Goal: Check status

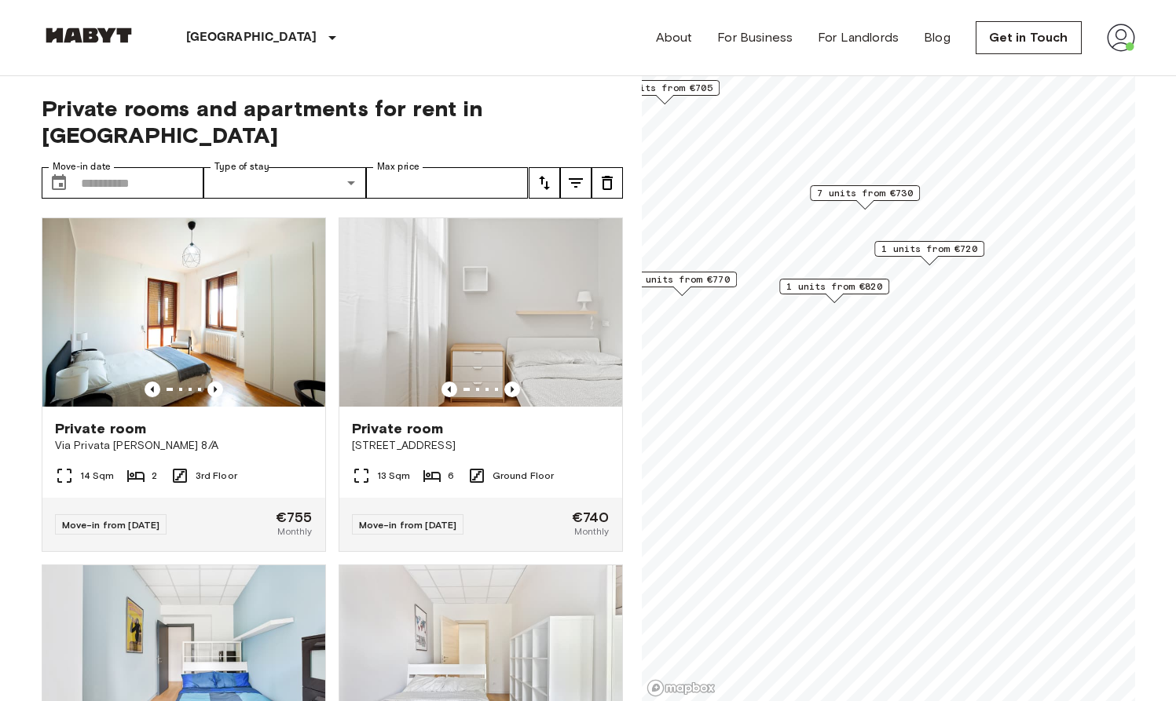
click at [1027, 38] on img at bounding box center [1121, 38] width 28 height 28
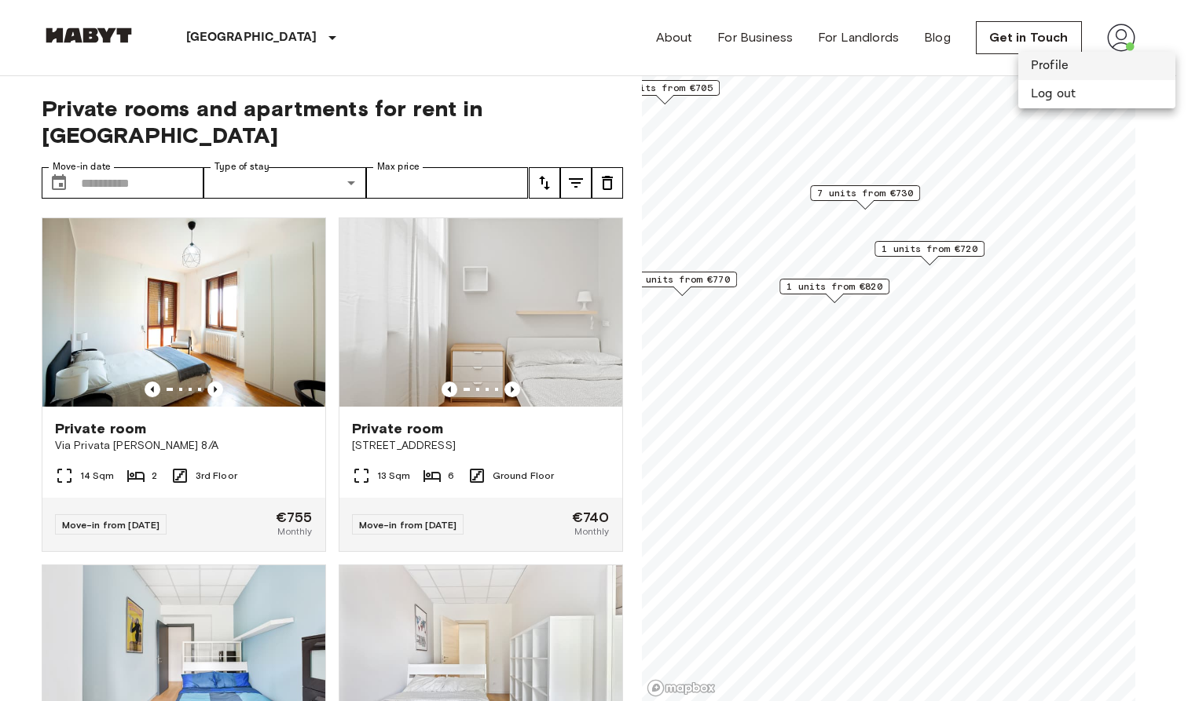
click at [1027, 60] on li "Profile" at bounding box center [1096, 66] width 157 height 28
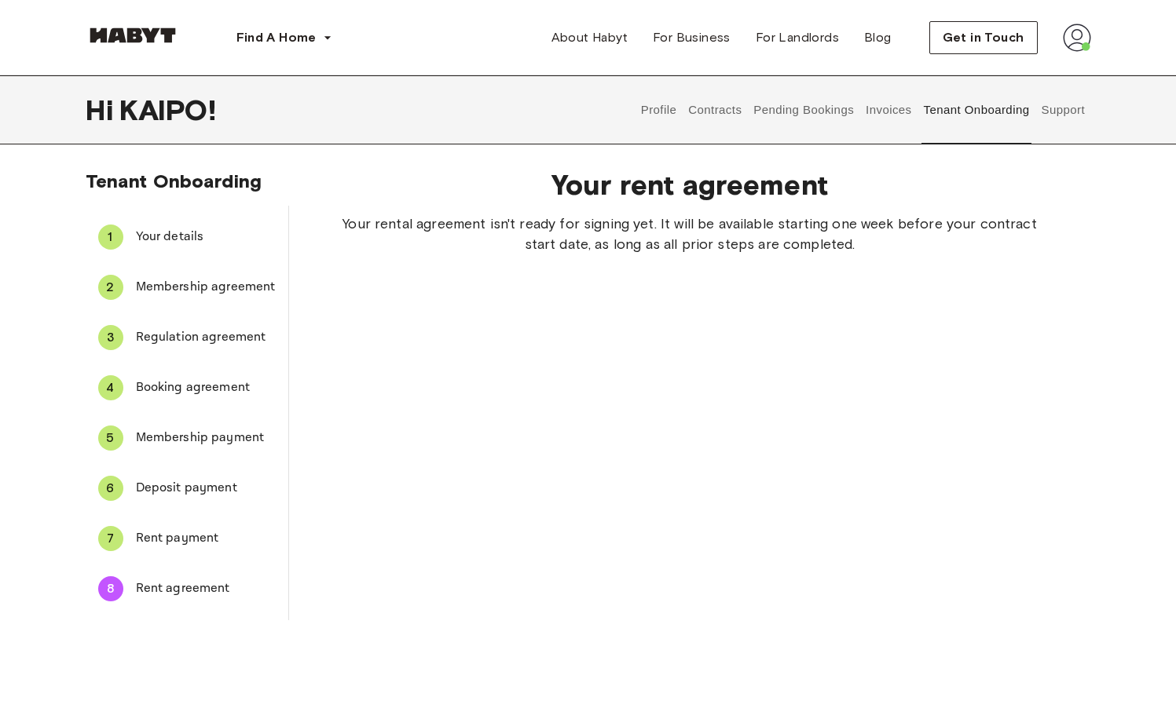
click at [699, 104] on button "Contracts" at bounding box center [714, 109] width 57 height 69
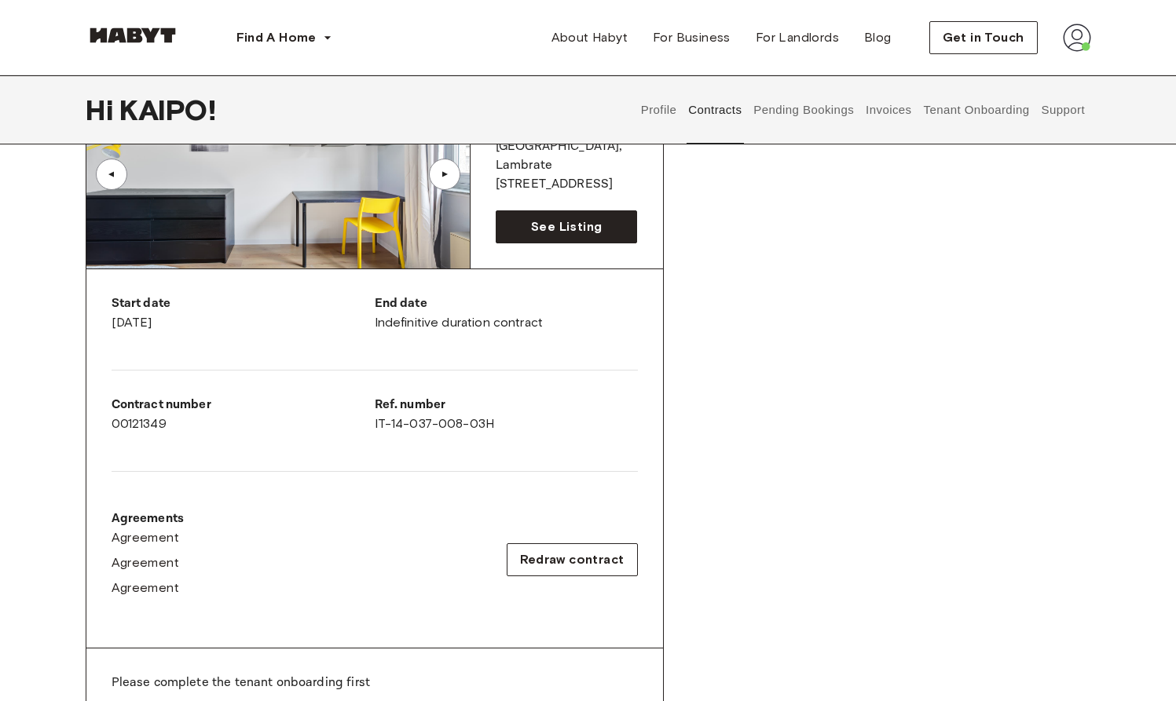
scroll to position [141, 0]
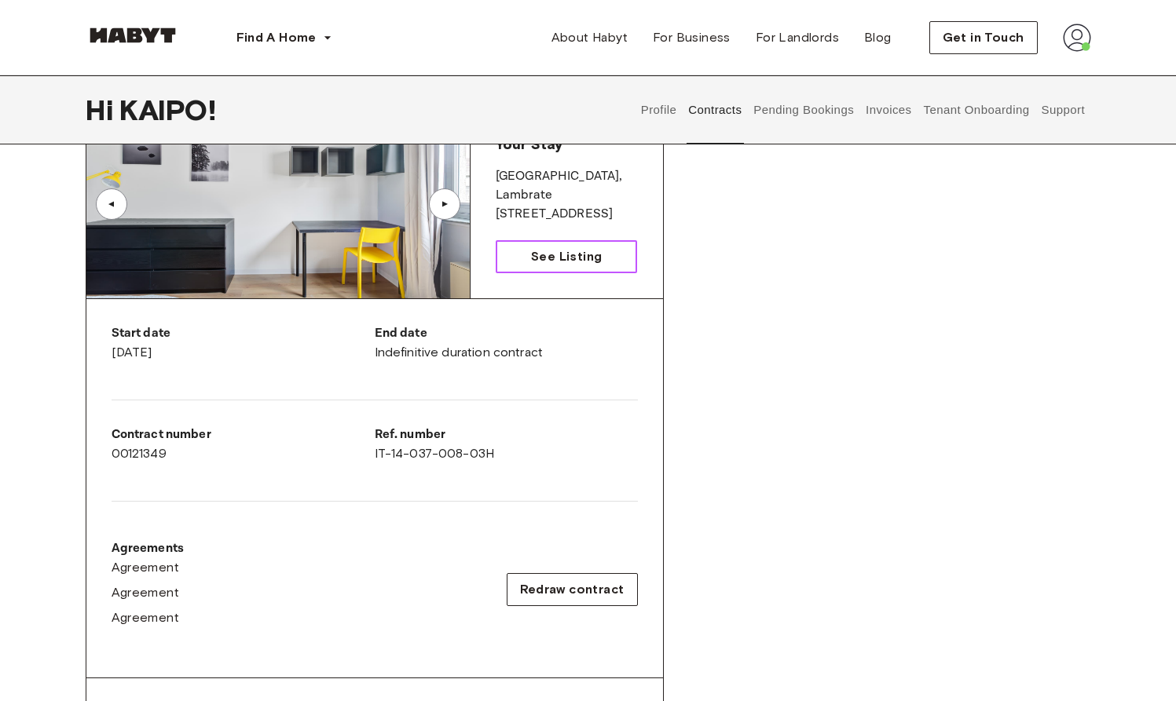
click at [547, 259] on span "See Listing" at bounding box center [566, 256] width 71 height 19
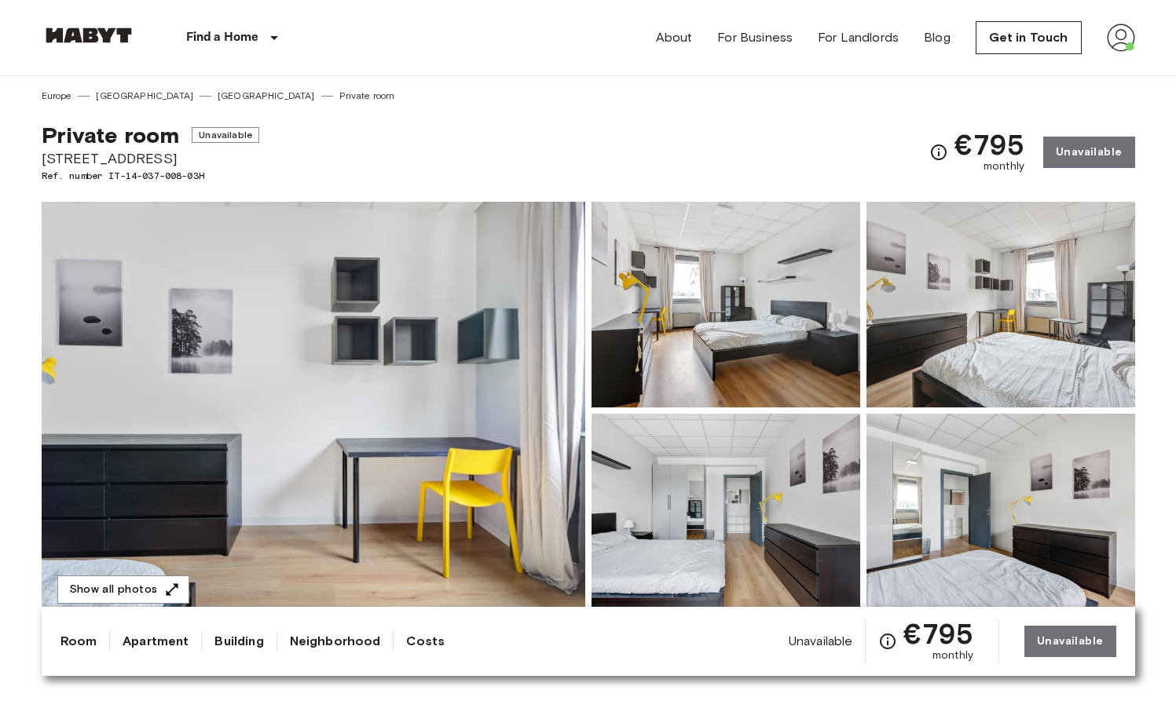
scroll to position [9, 0]
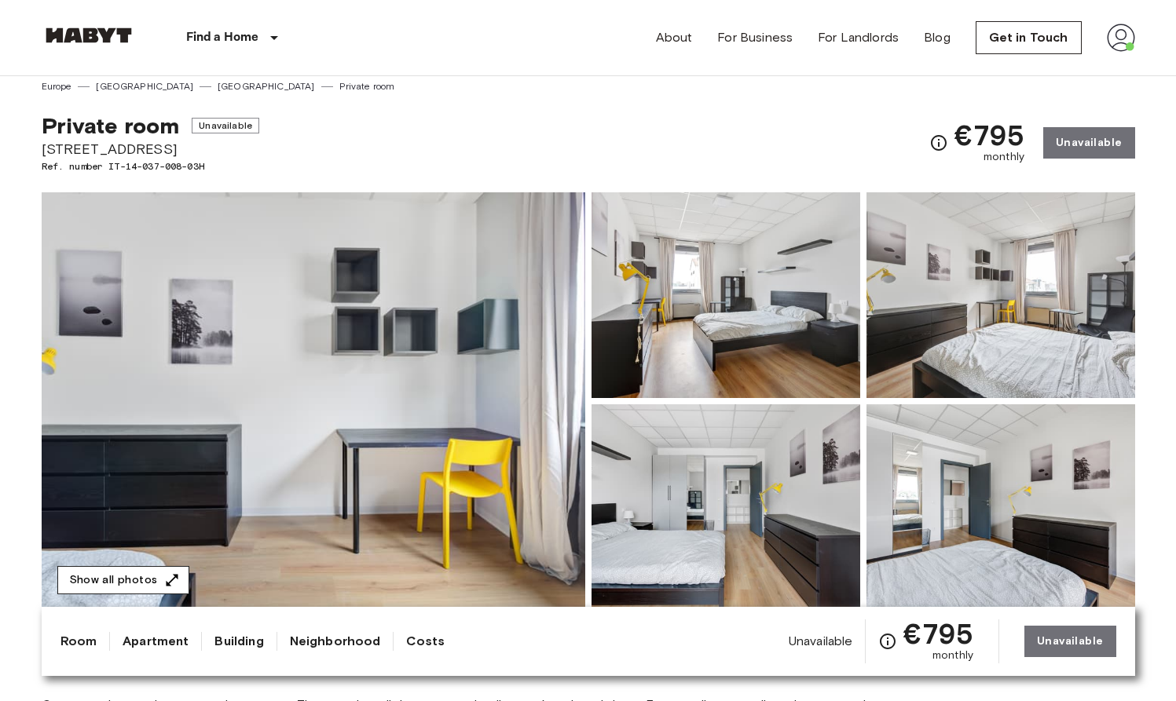
click at [156, 577] on button "Show all photos" at bounding box center [123, 580] width 132 height 29
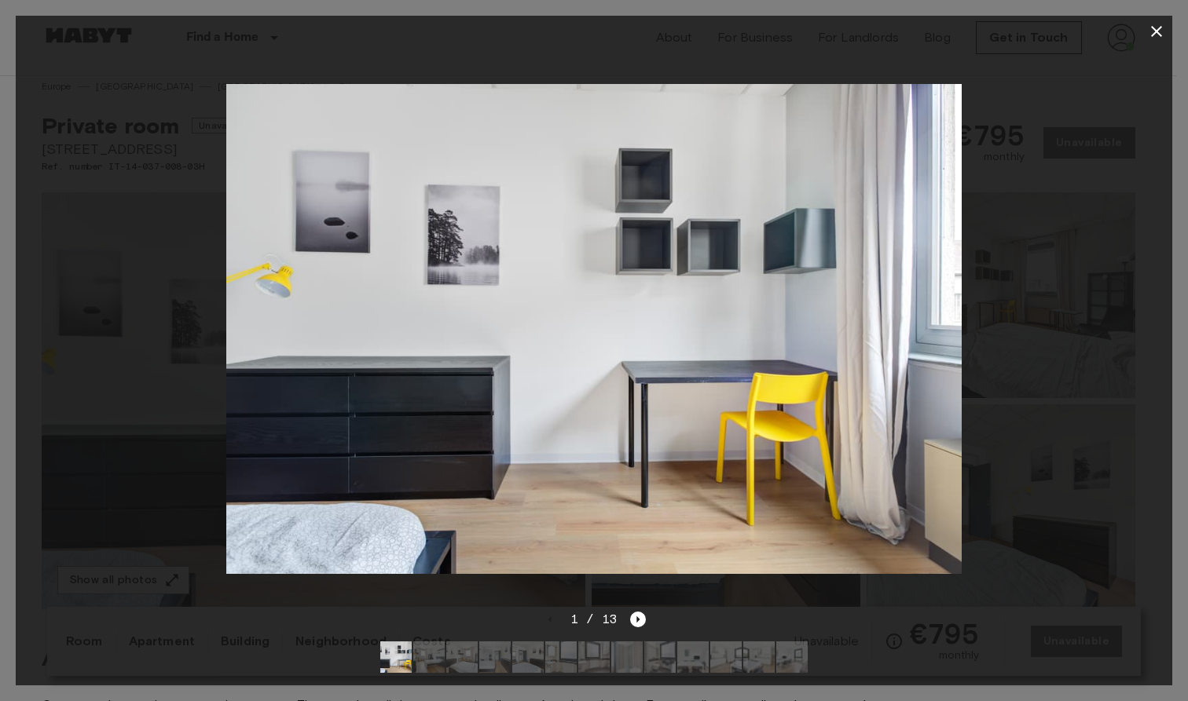
click at [426, 653] on img at bounding box center [428, 657] width 31 height 31
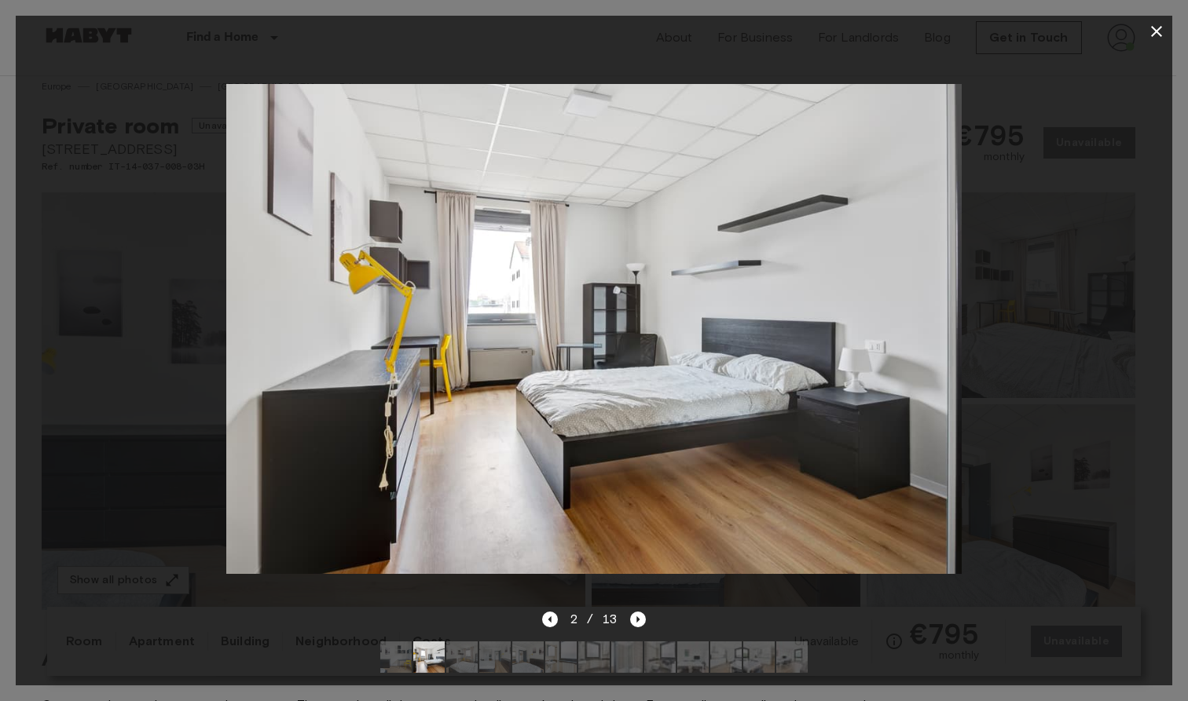
click at [459, 650] on img at bounding box center [461, 657] width 31 height 31
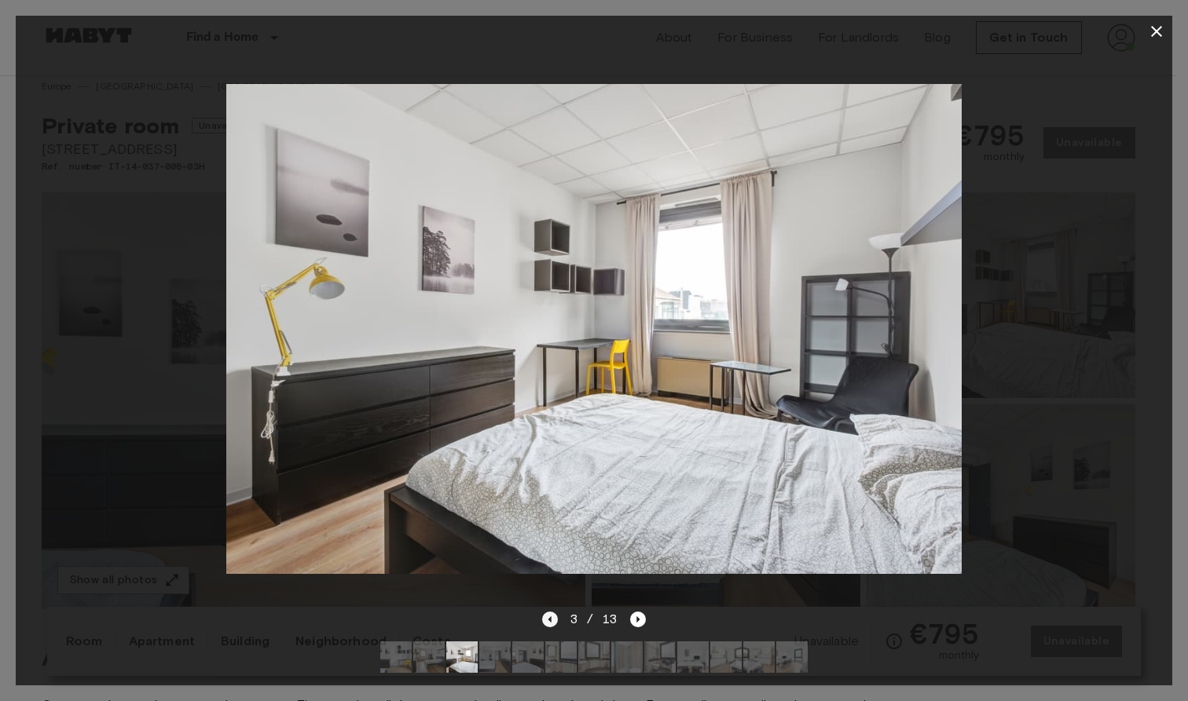
click at [555, 612] on icon "Previous image" at bounding box center [550, 620] width 16 height 16
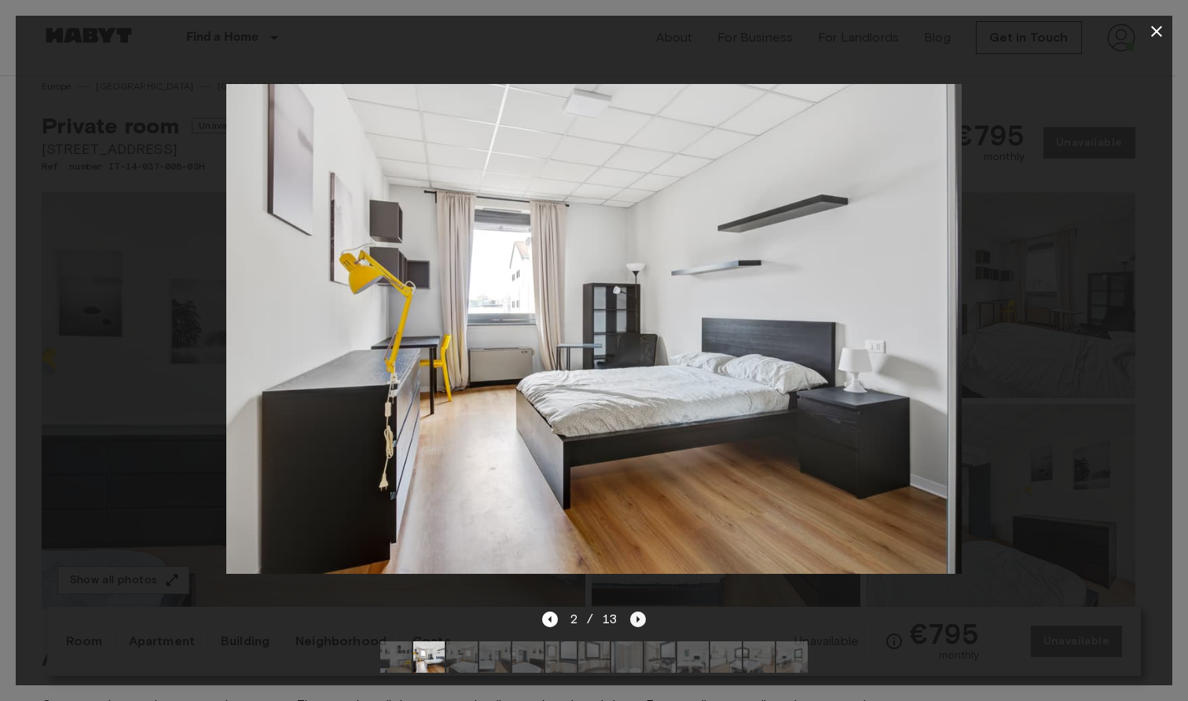
click at [632, 612] on icon "Next image" at bounding box center [638, 620] width 16 height 16
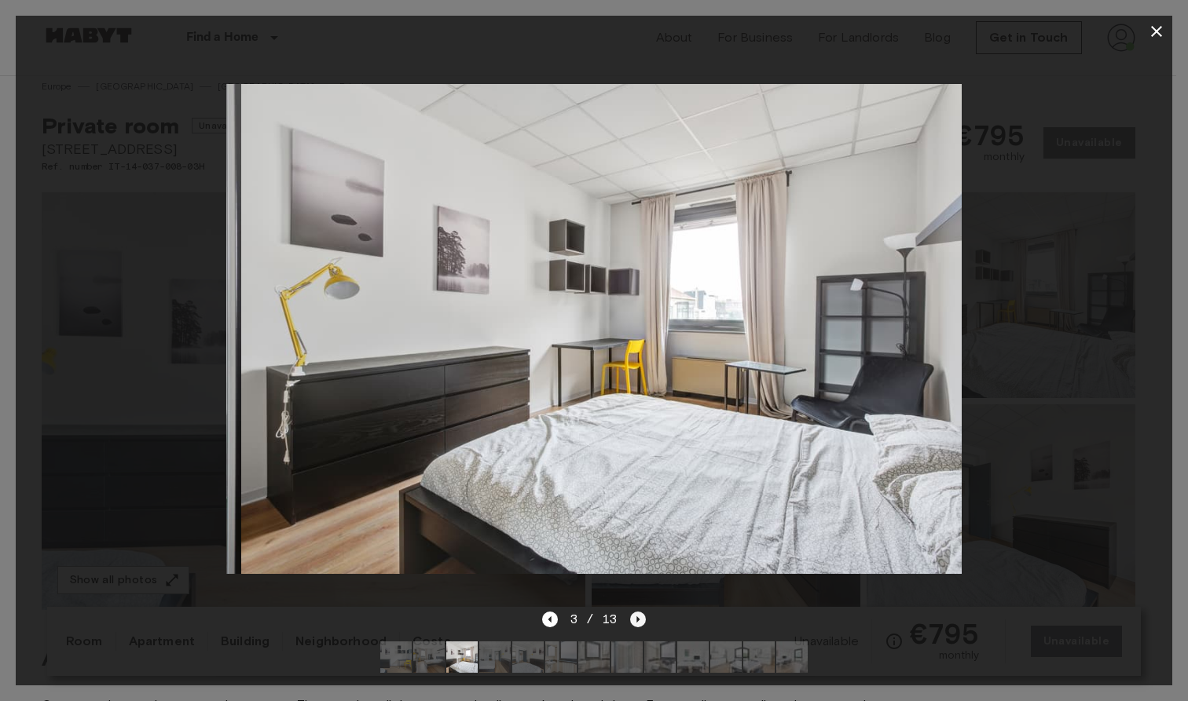
click at [632, 612] on icon "Next image" at bounding box center [638, 620] width 16 height 16
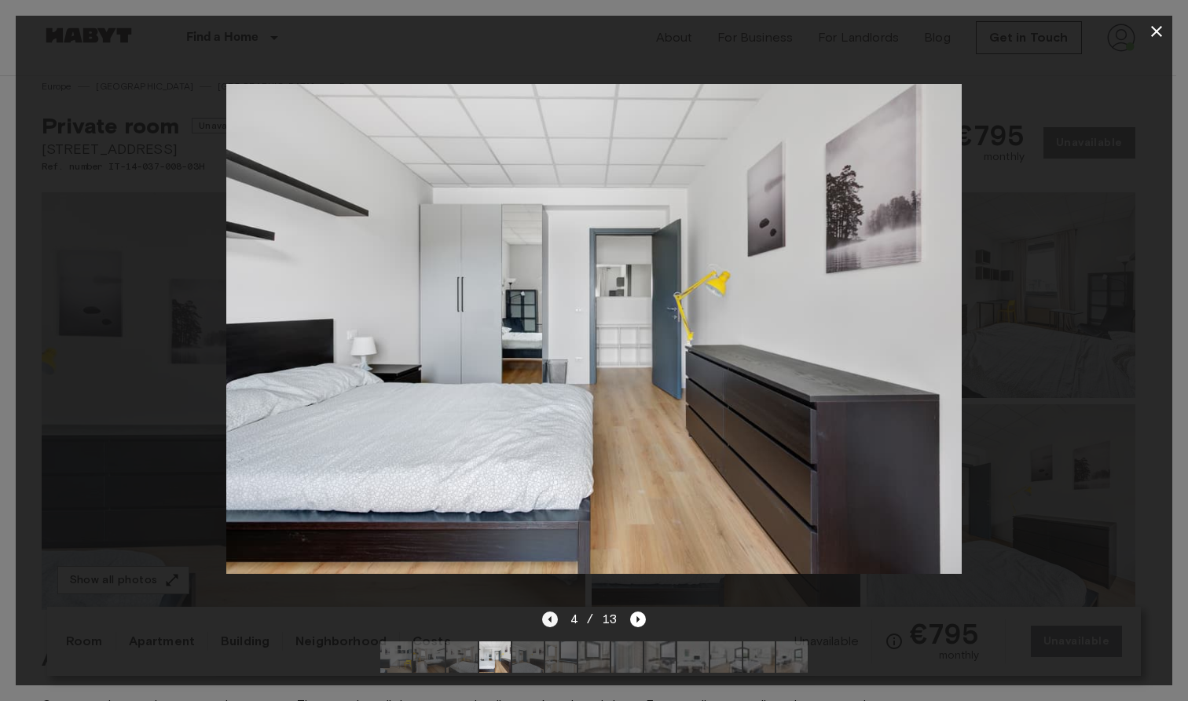
click at [554, 612] on icon "Previous image" at bounding box center [550, 620] width 16 height 16
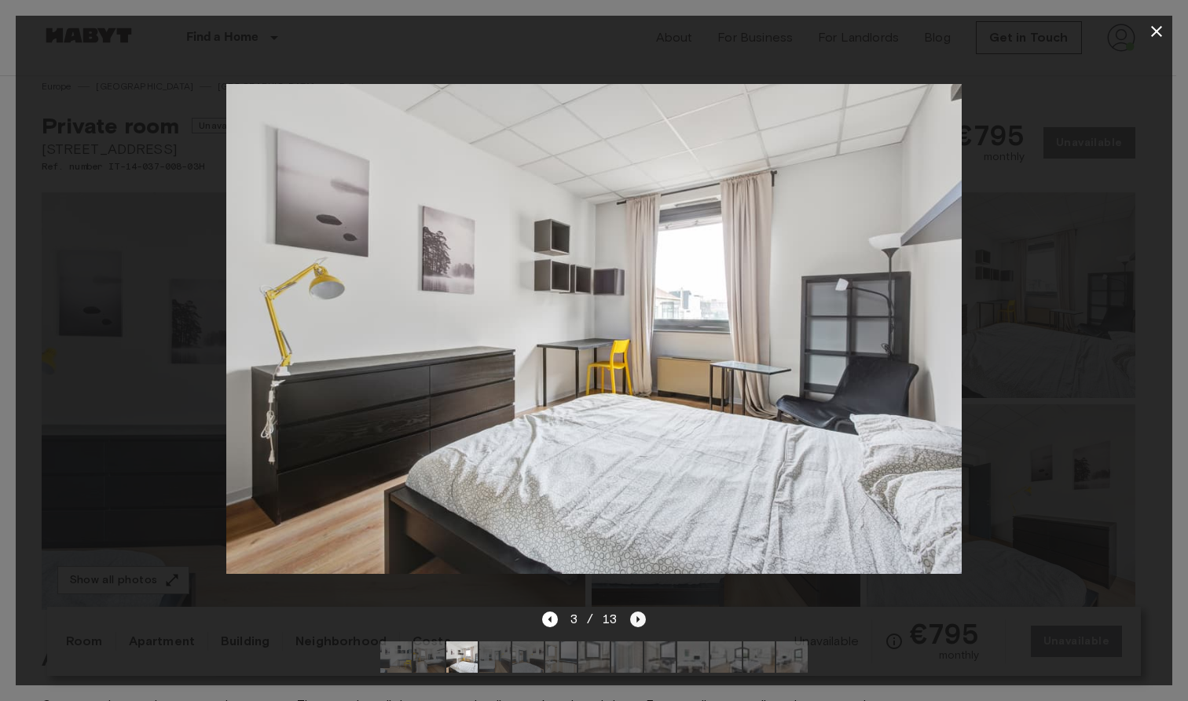
click at [640, 612] on icon "Next image" at bounding box center [638, 620] width 16 height 16
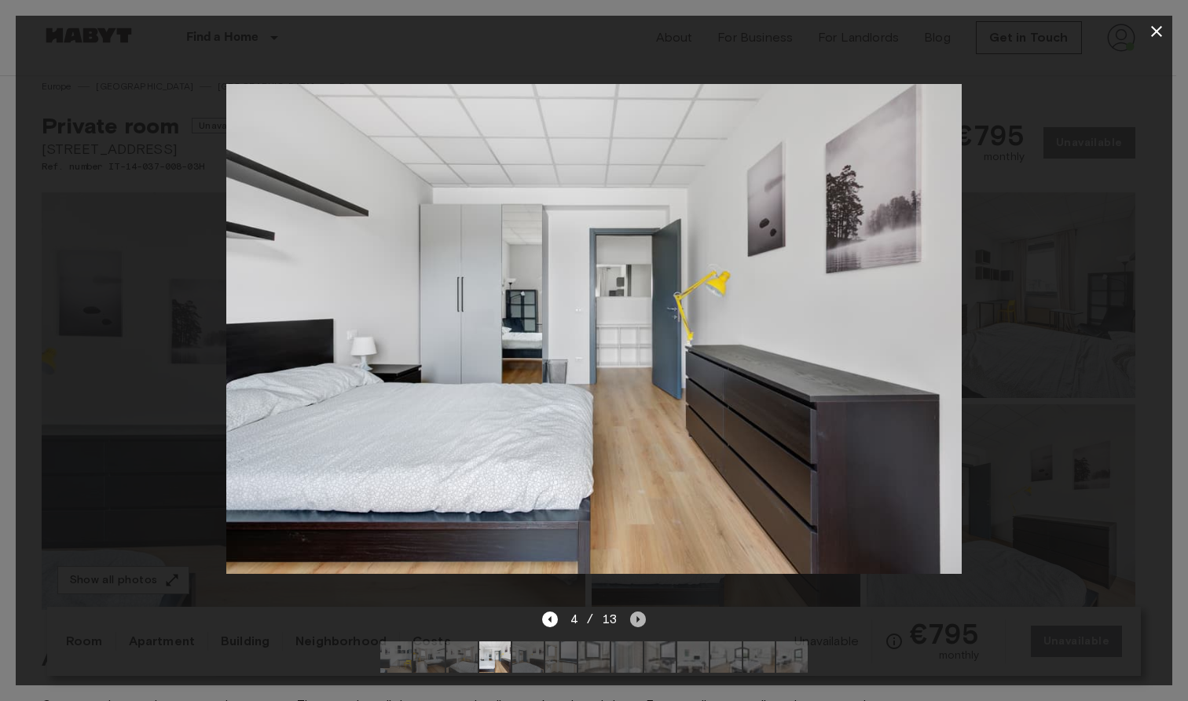
click at [633, 612] on icon "Next image" at bounding box center [638, 620] width 16 height 16
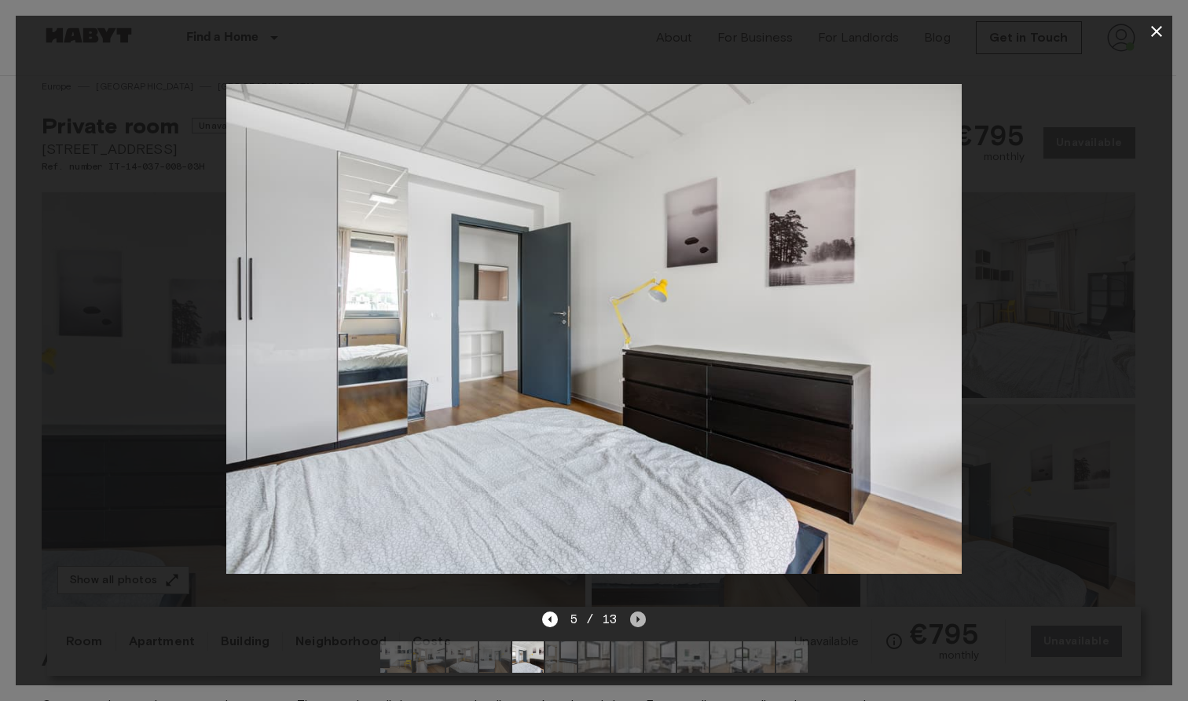
click at [637, 617] on icon "Next image" at bounding box center [638, 620] width 3 height 6
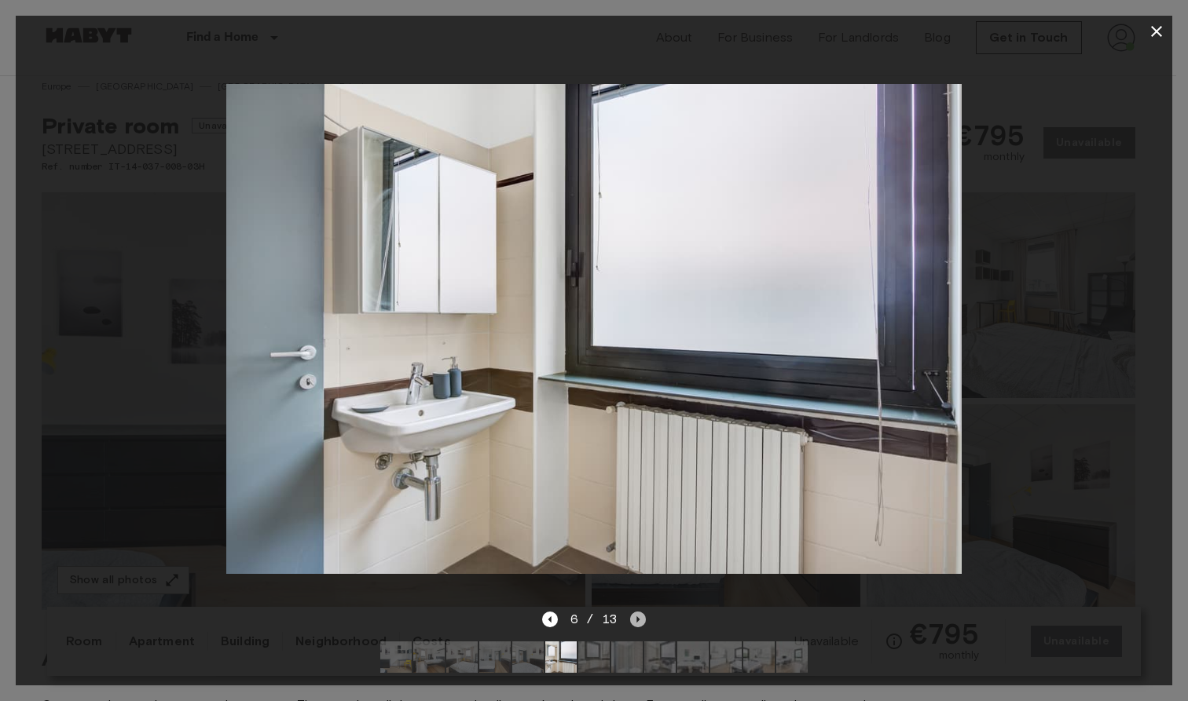
click at [635, 612] on icon "Next image" at bounding box center [638, 620] width 16 height 16
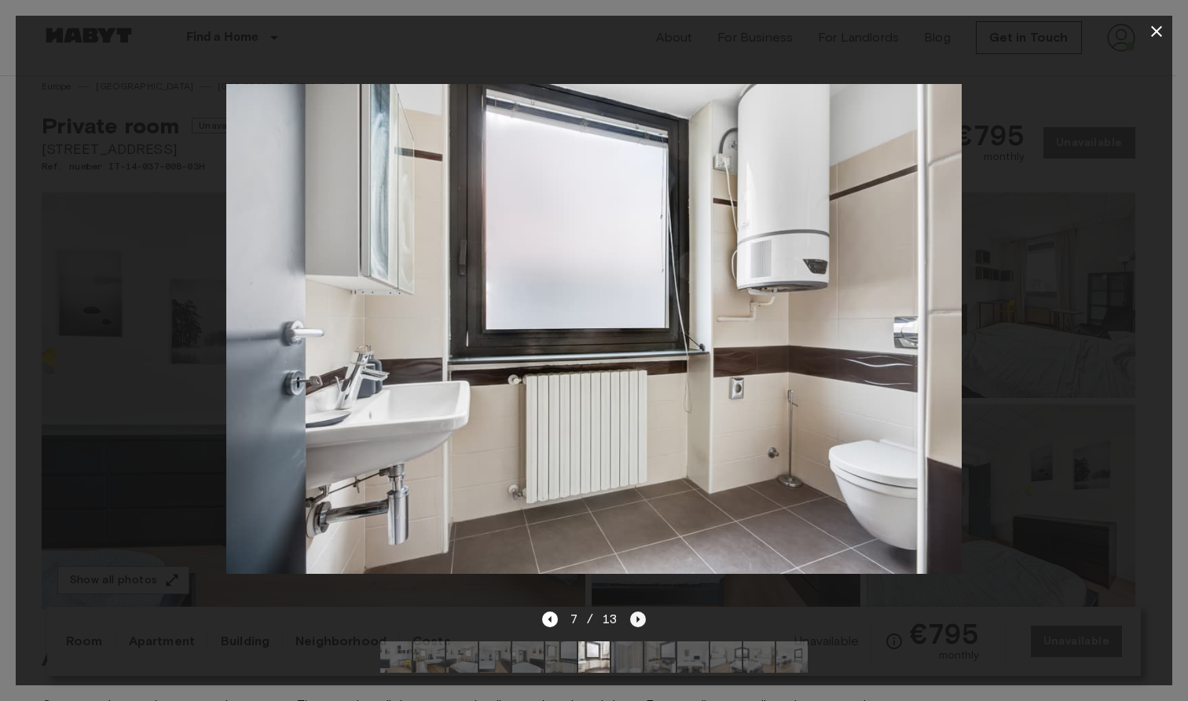
click at [642, 612] on icon "Next image" at bounding box center [638, 620] width 16 height 16
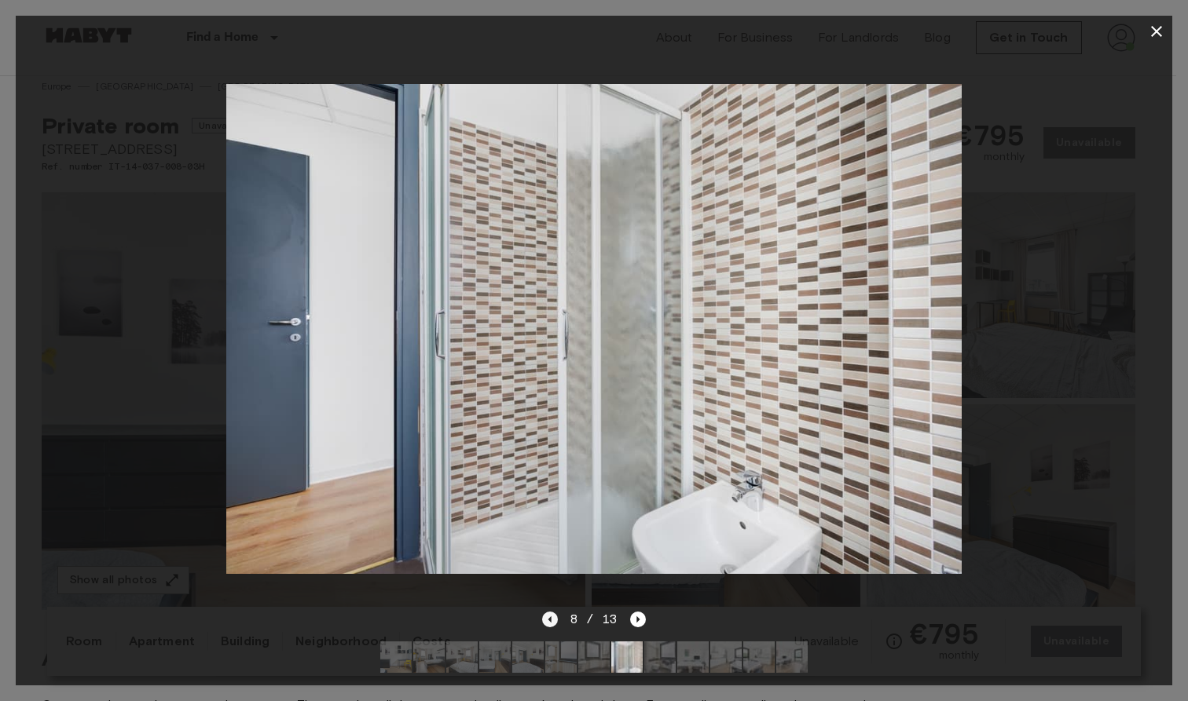
click at [555, 613] on icon "Previous image" at bounding box center [550, 620] width 16 height 16
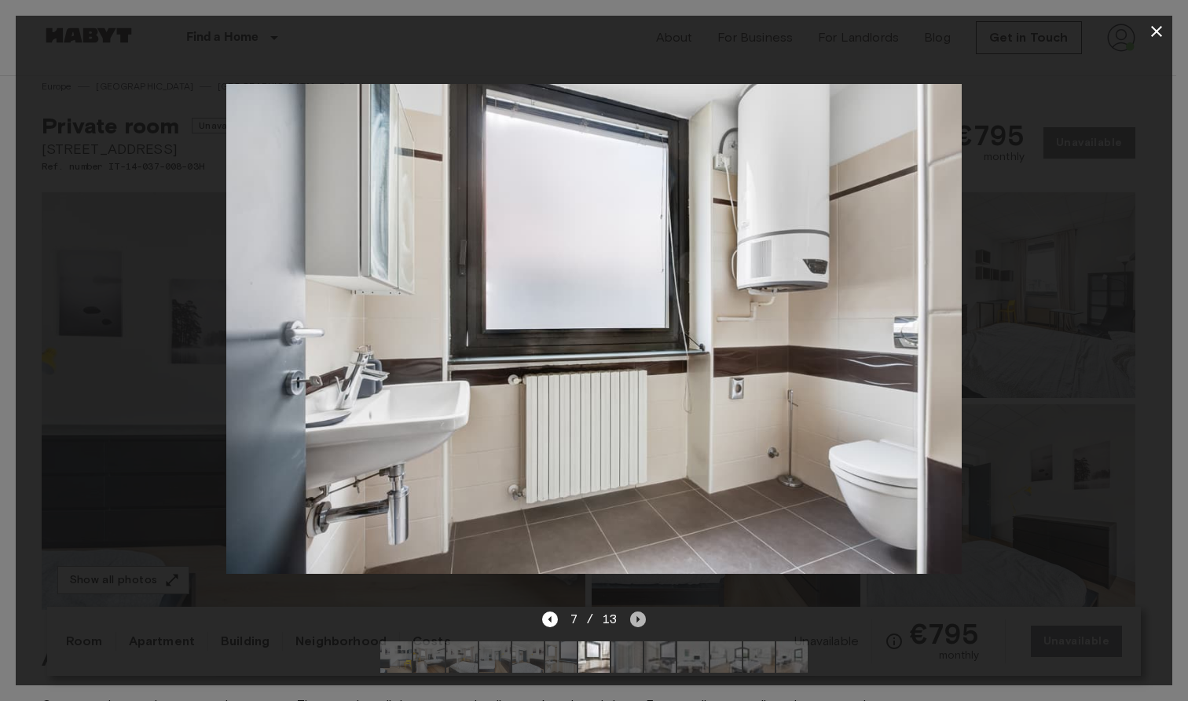
click at [641, 612] on icon "Next image" at bounding box center [638, 620] width 16 height 16
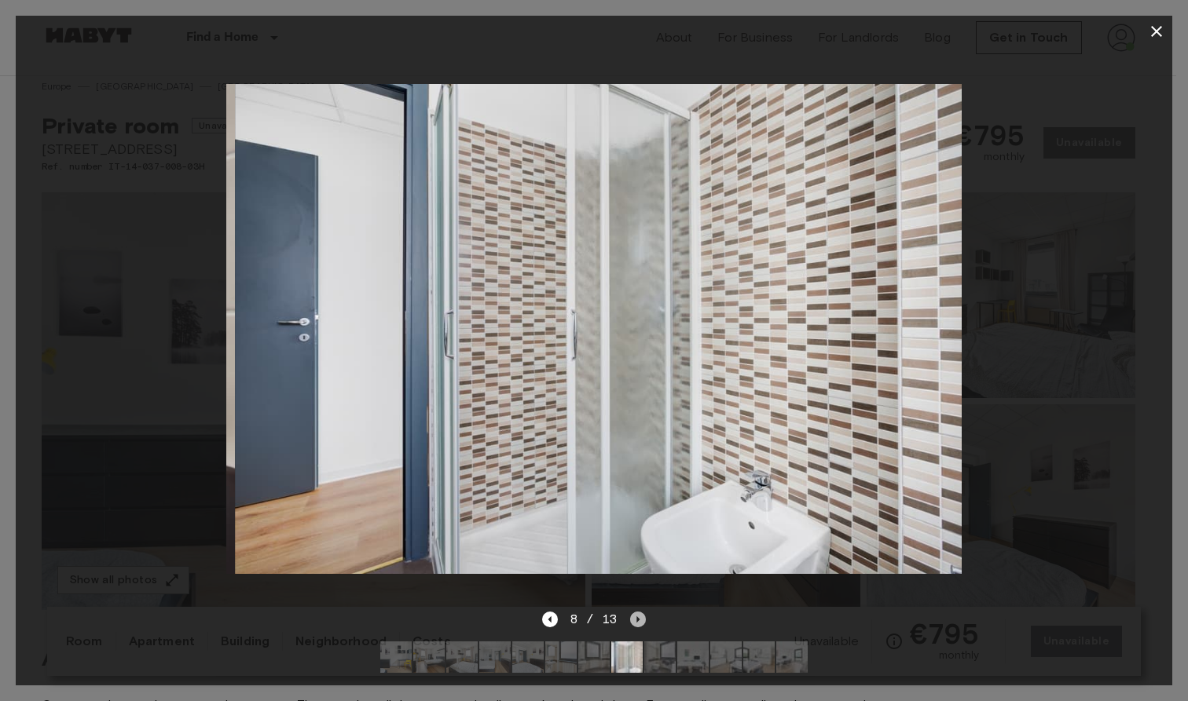
click at [641, 612] on icon "Next image" at bounding box center [638, 620] width 16 height 16
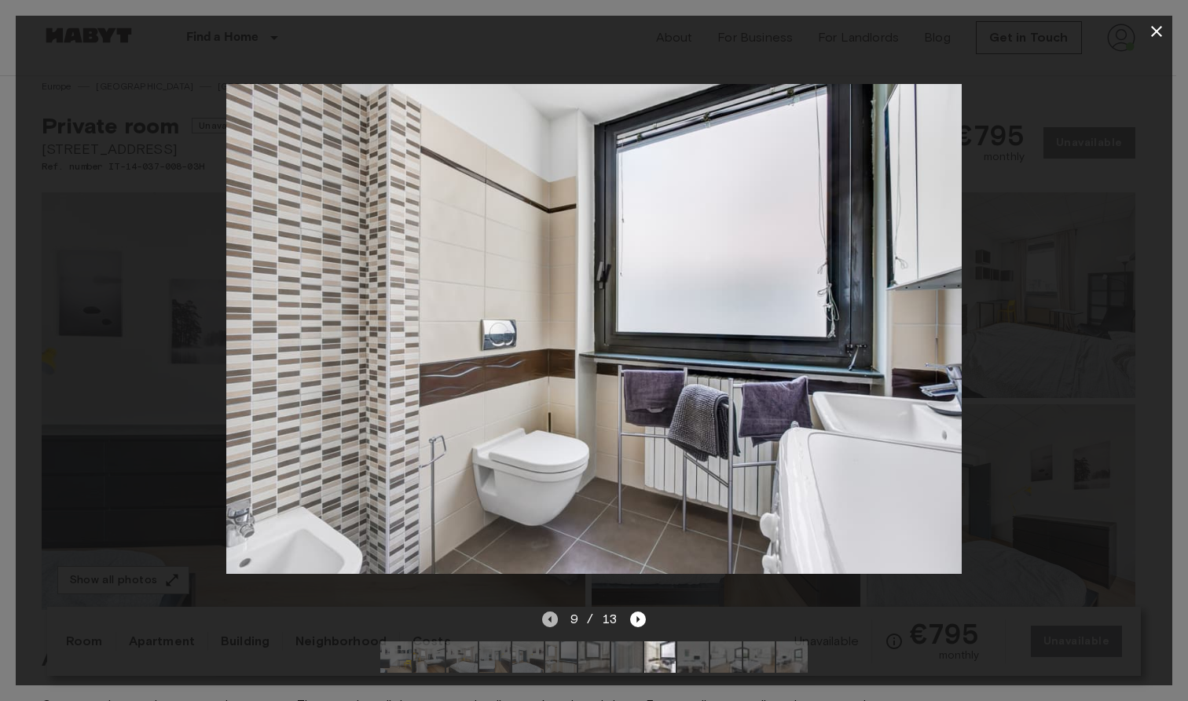
click at [553, 612] on icon "Previous image" at bounding box center [550, 620] width 16 height 16
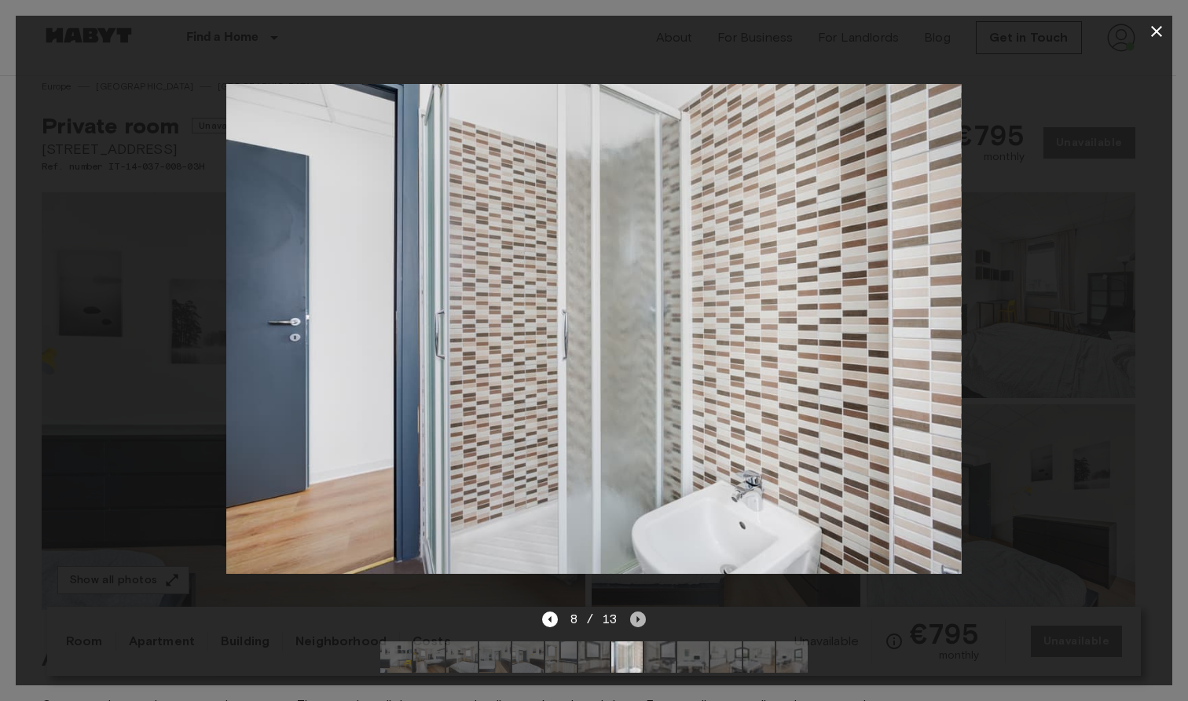
click at [641, 612] on icon "Next image" at bounding box center [638, 620] width 16 height 16
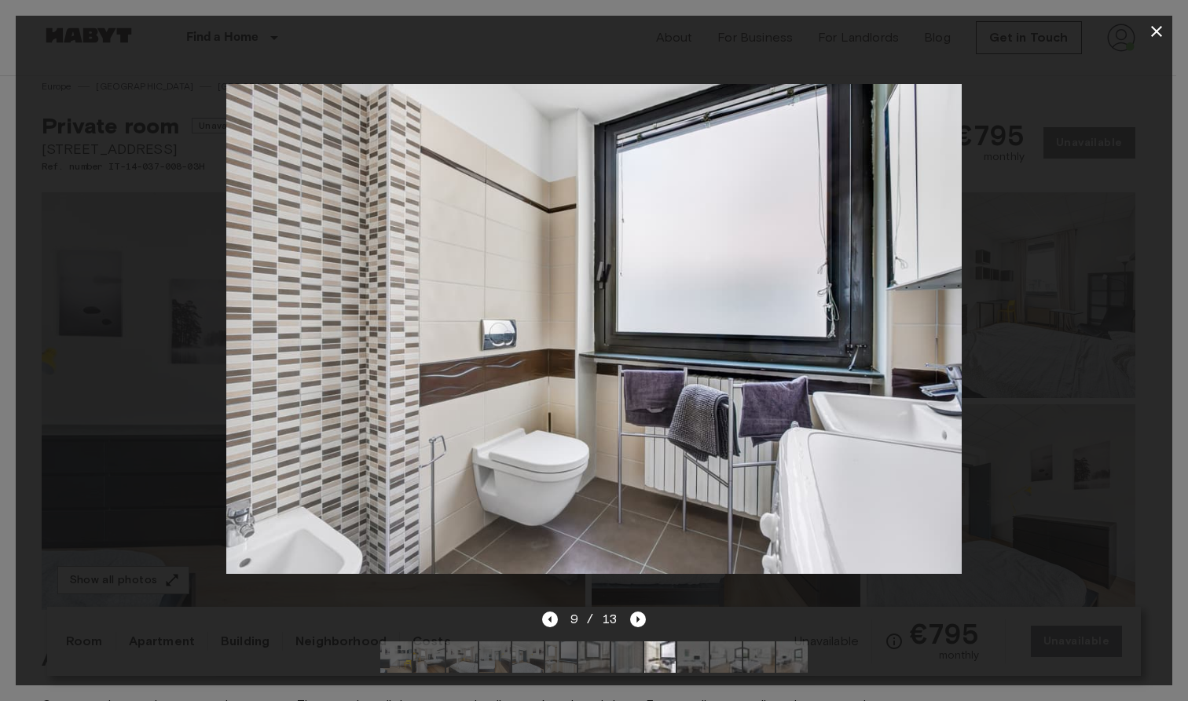
click at [628, 610] on div "9 / 13" at bounding box center [594, 619] width 104 height 19
click at [639, 612] on icon "Next image" at bounding box center [638, 620] width 16 height 16
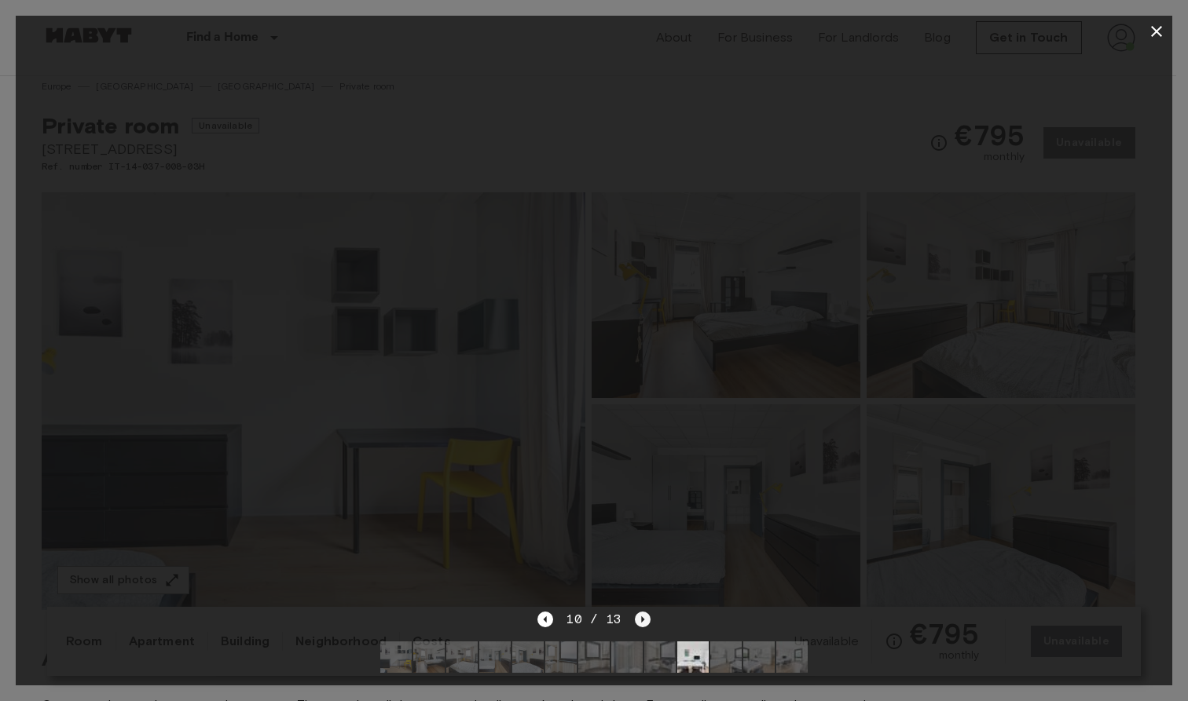
click at [639, 612] on icon "Next image" at bounding box center [643, 620] width 16 height 16
click at [645, 612] on icon "Next image" at bounding box center [643, 620] width 16 height 16
click at [1063, 381] on div at bounding box center [594, 328] width 1156 height 563
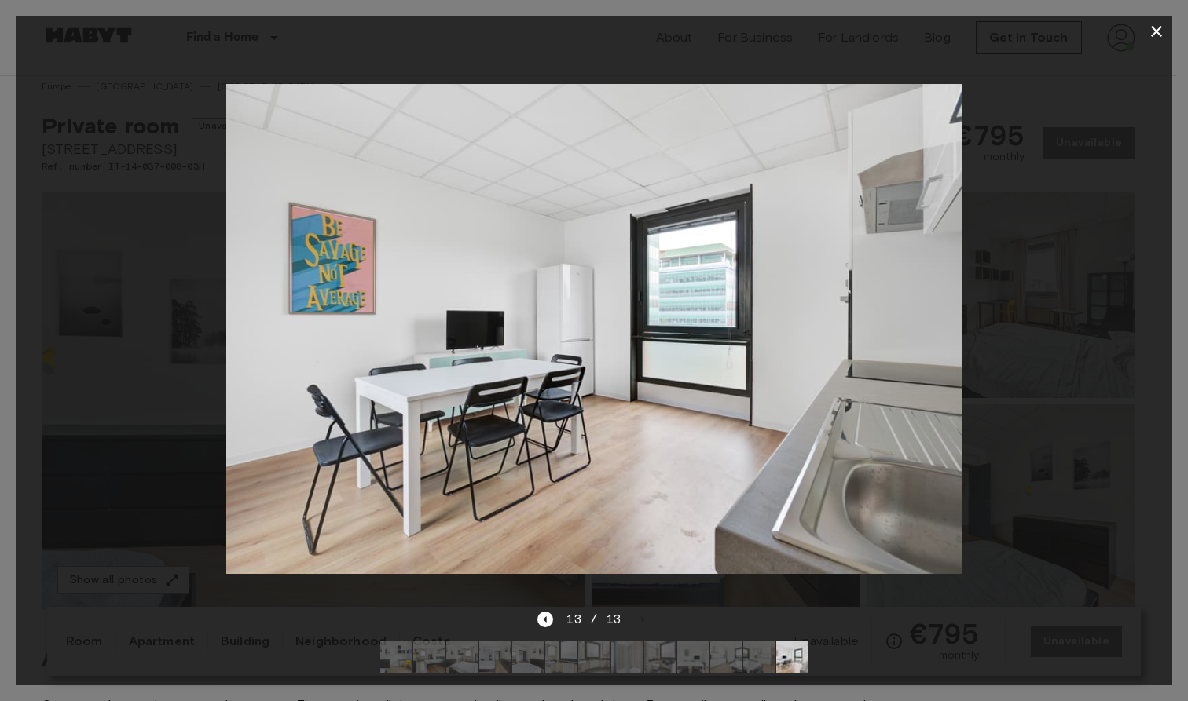
drag, startPoint x: 1148, startPoint y: 33, endPoint x: 1153, endPoint y: 12, distance: 21.9
click at [1148, 30] on icon "button" at bounding box center [1156, 31] width 19 height 19
